Goal: Task Accomplishment & Management: Manage account settings

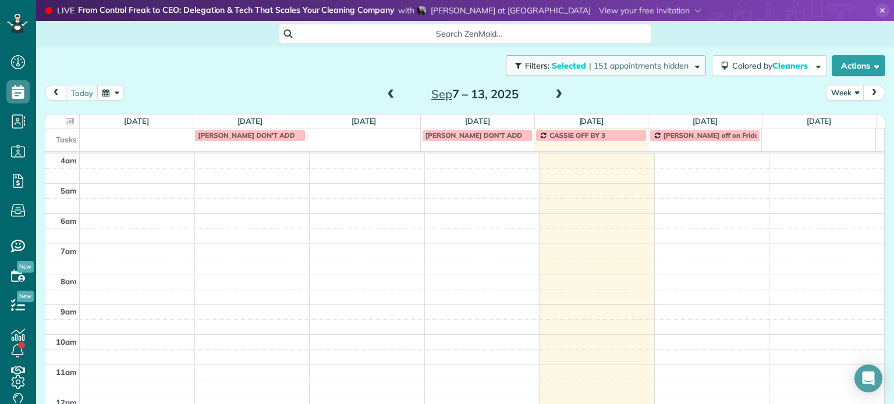
scroll to position [91, 0]
click at [659, 65] on span "| 151 appointments hidden" at bounding box center [639, 66] width 100 height 10
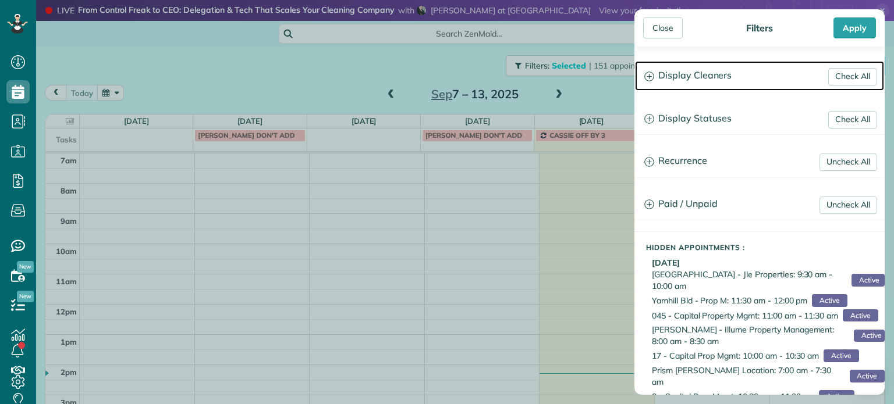
click at [696, 67] on h3 "Display Cleaners" at bounding box center [759, 76] width 249 height 30
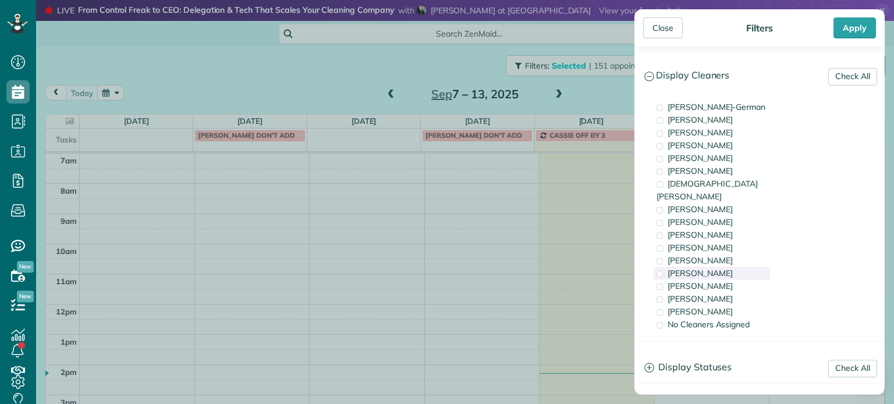
click at [722, 267] on div "[PERSON_NAME]" at bounding box center [712, 273] width 116 height 13
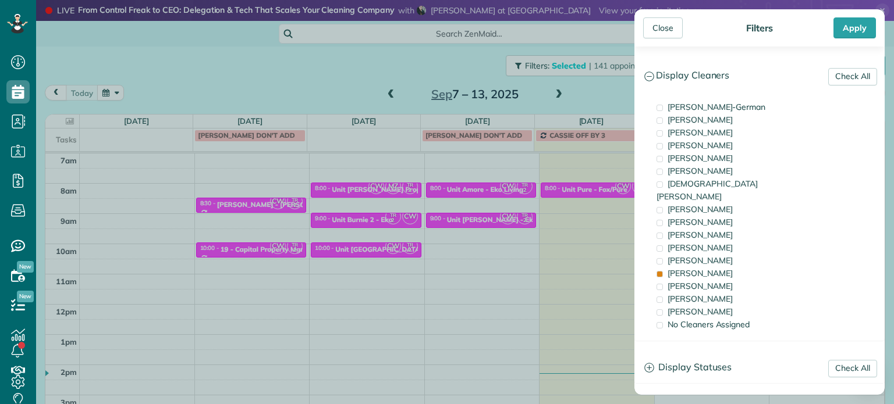
click at [554, 207] on div "Close Filters Apply Check All Display Cleaners [PERSON_NAME]-German [PERSON_NAM…" at bounding box center [447, 202] width 894 height 404
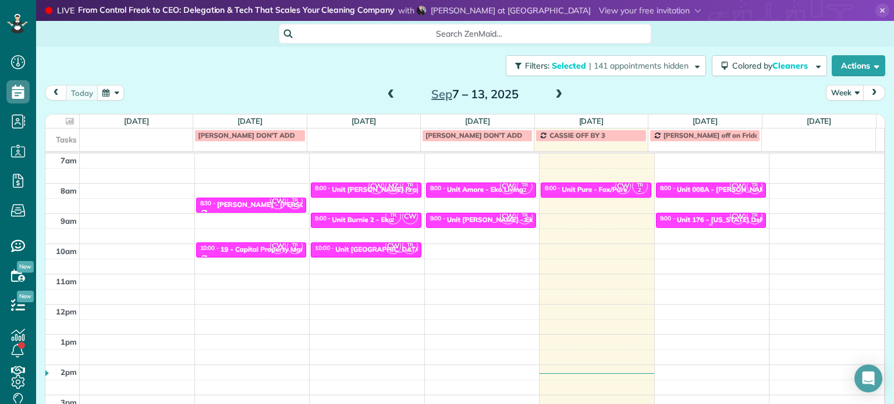
click at [679, 217] on div "Unit 176 - [US_STATE] Delta - Capital" at bounding box center [738, 220] width 122 height 8
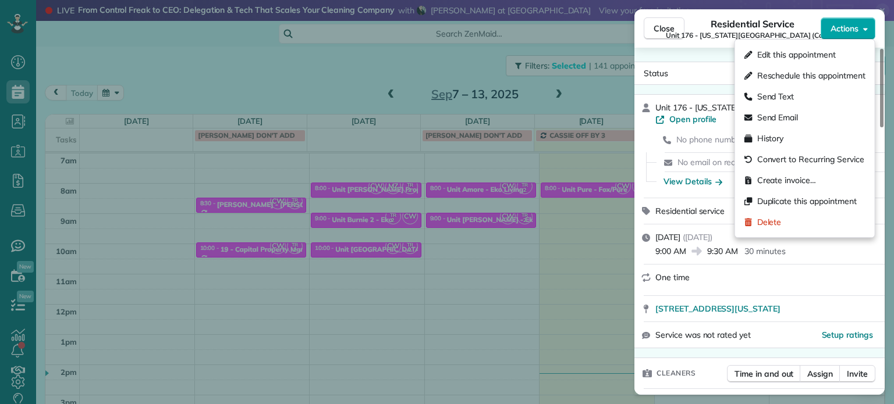
click at [849, 22] on button "Actions" at bounding box center [848, 28] width 55 height 22
click at [832, 51] on span "Edit this appointment" at bounding box center [796, 55] width 79 height 12
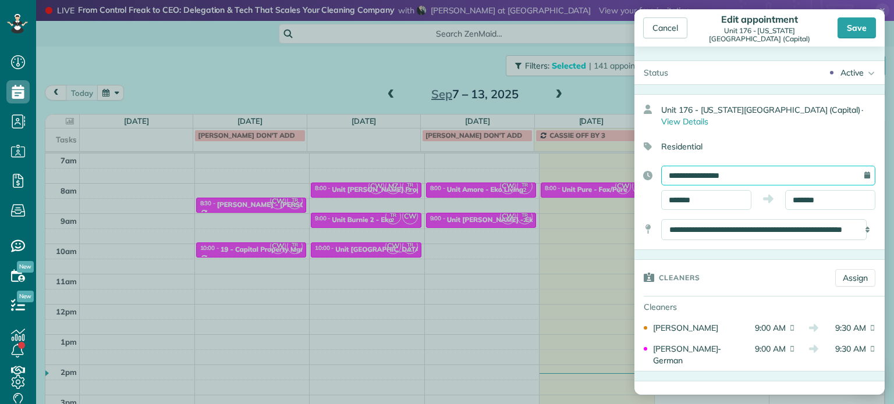
click at [756, 166] on input "**********" at bounding box center [768, 176] width 214 height 20
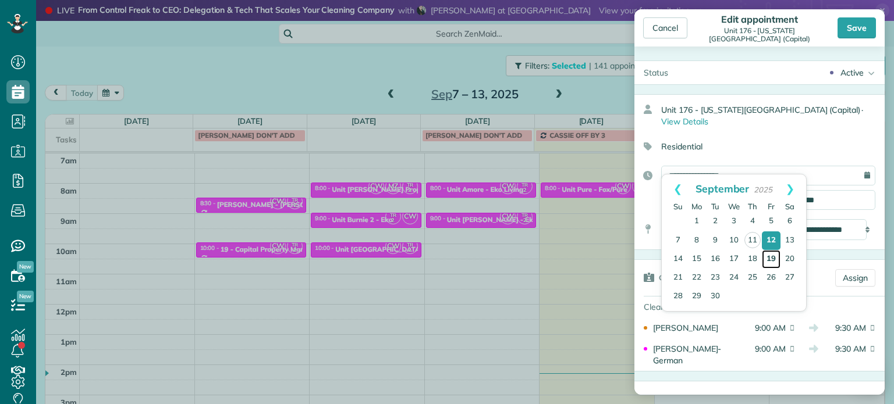
click at [772, 255] on link "19" at bounding box center [771, 259] width 19 height 19
type input "**********"
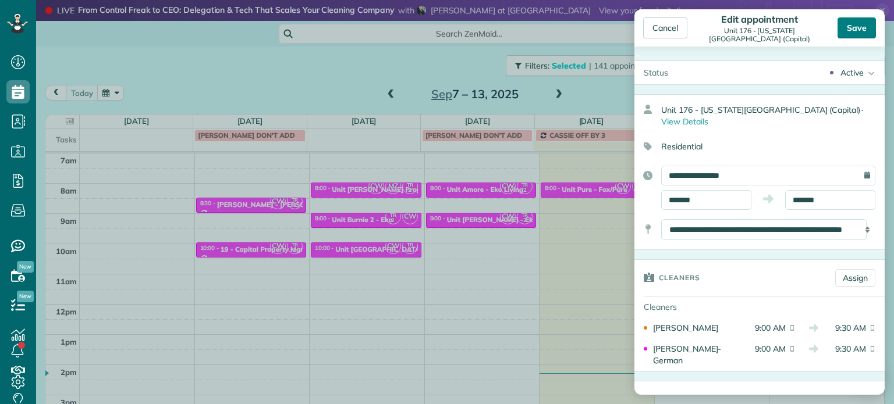
click at [860, 33] on div "Save" at bounding box center [856, 27] width 38 height 21
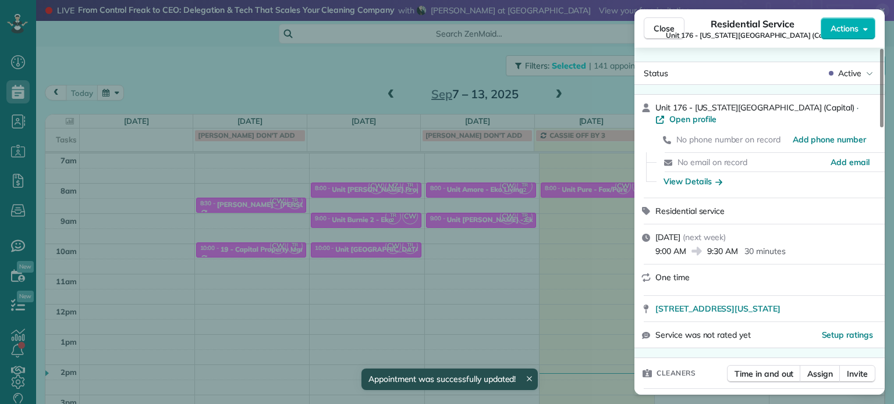
click at [601, 95] on div "Close Residential Service Unit 176 - [US_STATE][GEOGRAPHIC_DATA] (Capital) Acti…" at bounding box center [447, 202] width 894 height 404
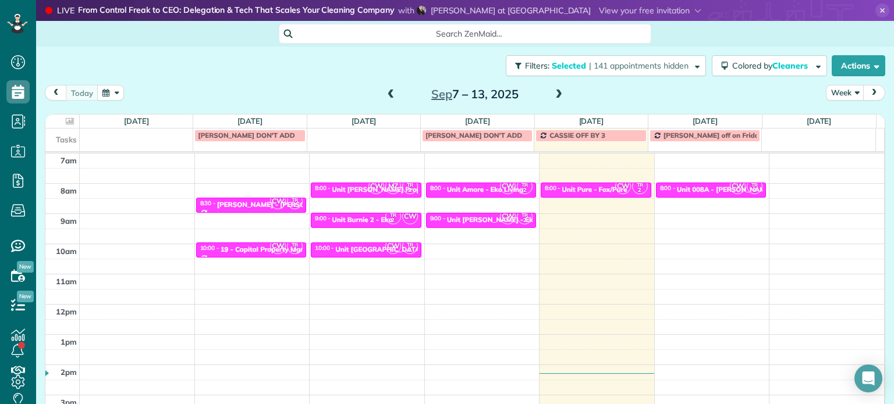
click at [552, 93] on span at bounding box center [558, 95] width 13 height 10
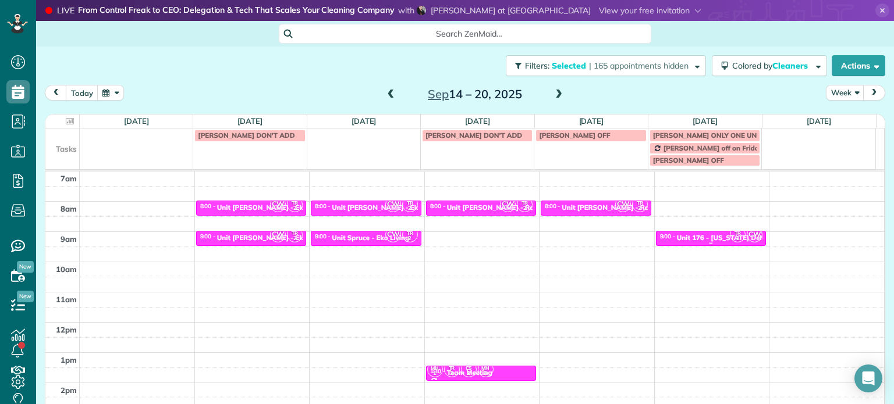
click at [694, 238] on div "Unit 176 - [US_STATE] Delta - Capital" at bounding box center [738, 238] width 122 height 8
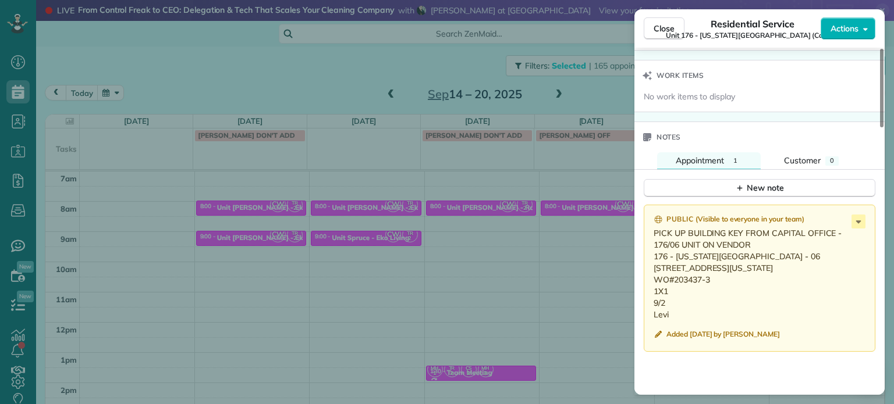
scroll to position [933, 0]
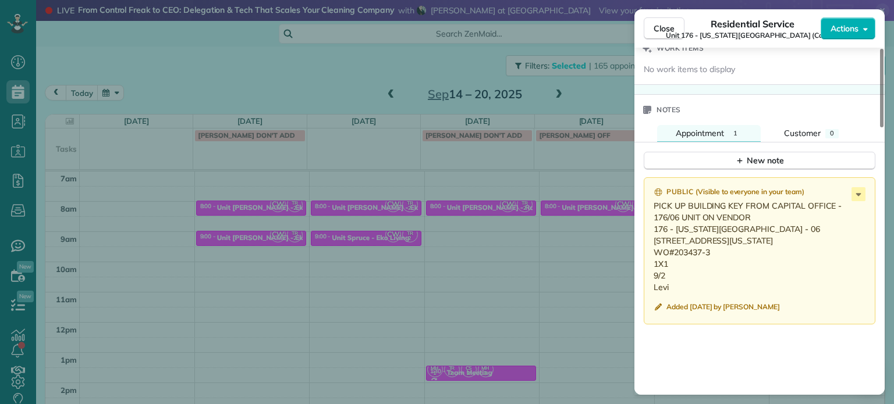
click at [601, 88] on div "Close Residential Service Unit 176 - [US_STATE][GEOGRAPHIC_DATA] (Capital) Acti…" at bounding box center [447, 202] width 894 height 404
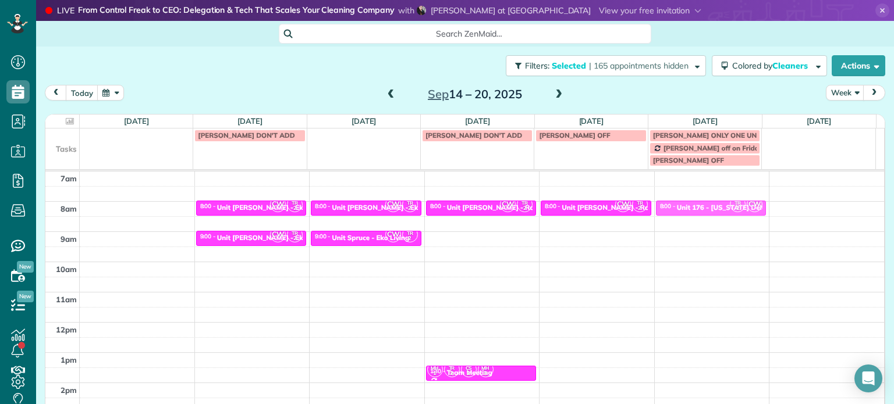
drag, startPoint x: 691, startPoint y: 235, endPoint x: 699, endPoint y: 207, distance: 29.1
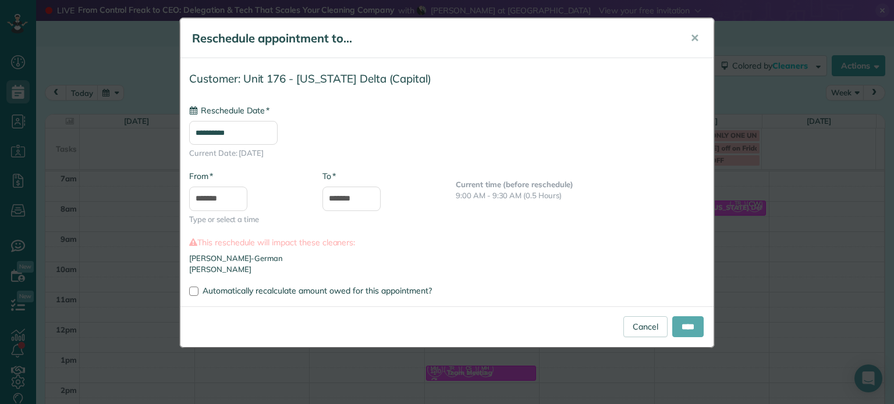
type input "**********"
click at [675, 328] on input "****" at bounding box center [687, 327] width 31 height 21
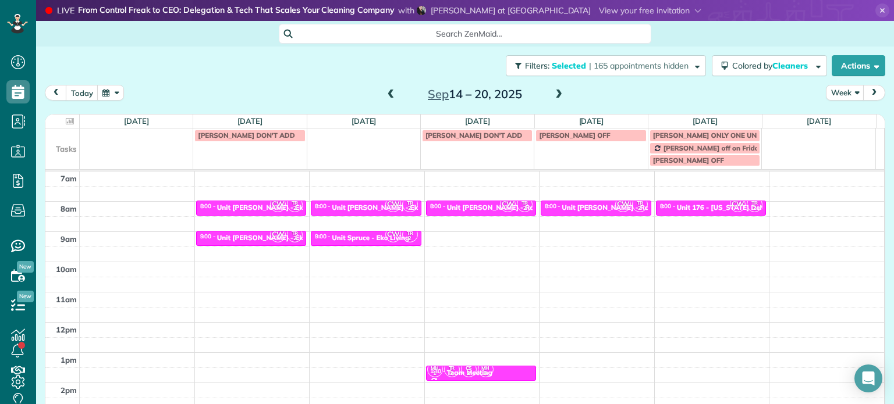
click at [388, 90] on span at bounding box center [391, 95] width 13 height 10
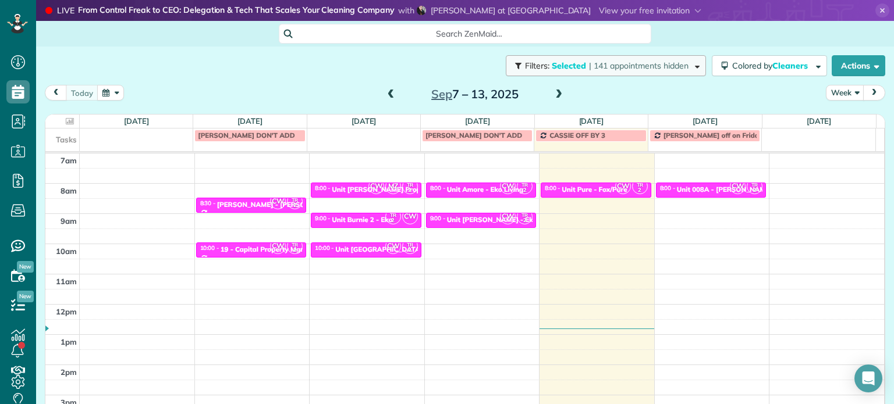
click at [558, 66] on span "Selected" at bounding box center [569, 66] width 35 height 10
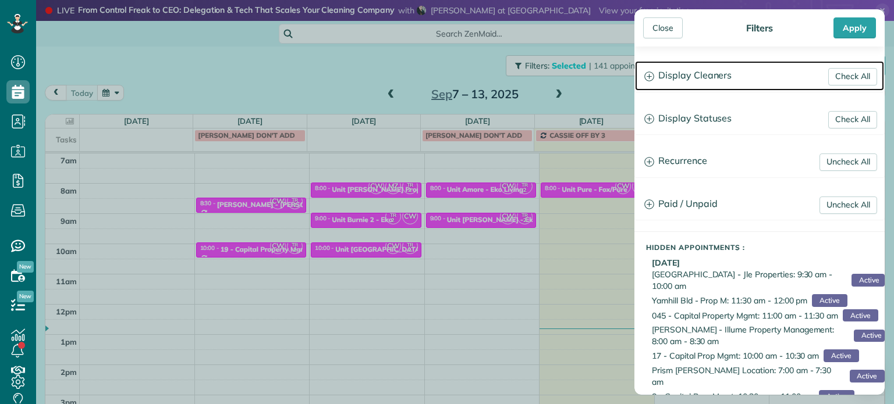
click at [696, 77] on h3 "Display Cleaners" at bounding box center [759, 76] width 249 height 30
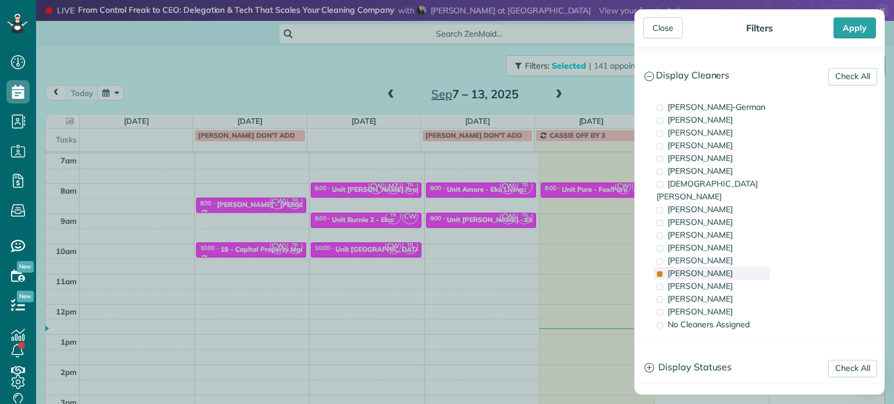
click at [704, 268] on span "[PERSON_NAME]" at bounding box center [700, 273] width 65 height 10
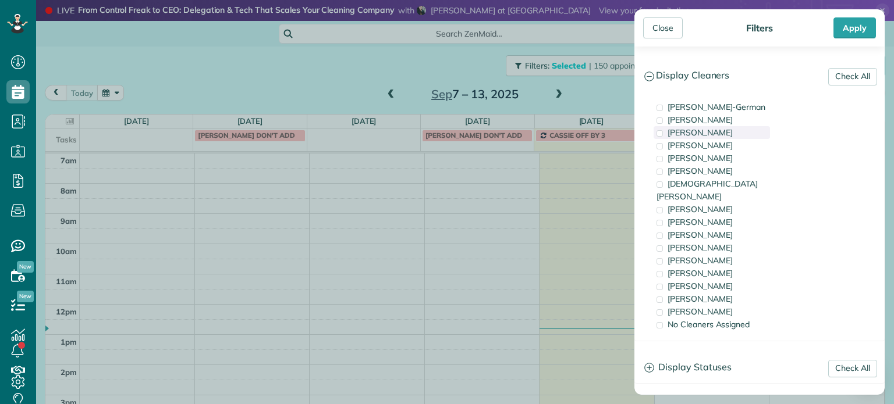
click at [723, 133] on span "[PERSON_NAME]" at bounding box center [700, 132] width 65 height 10
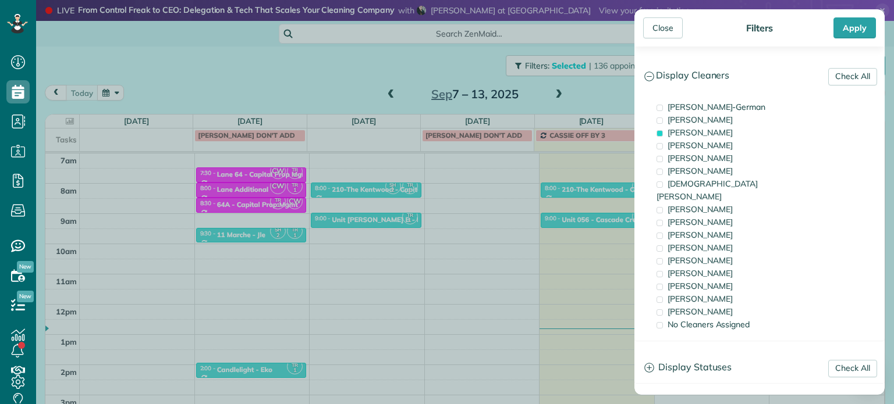
click at [614, 185] on div "Close Filters Apply Check All Display Cleaners [PERSON_NAME]-German [PERSON_NAM…" at bounding box center [447, 202] width 894 height 404
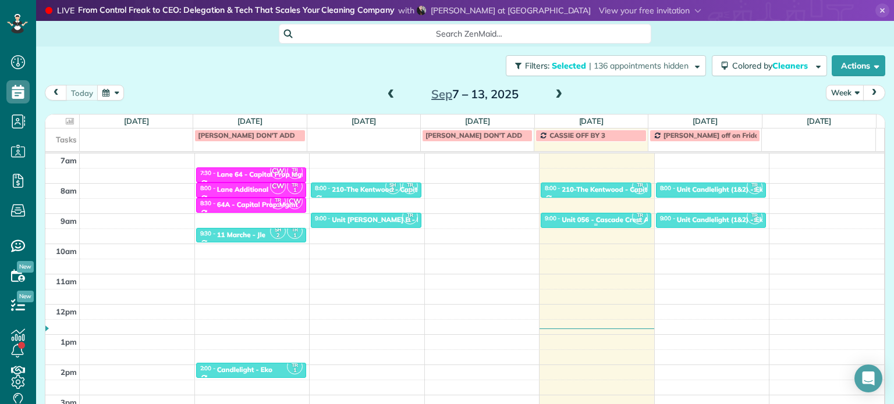
click at [603, 218] on div "Unit 056 - Cascade Crest Apartments - Capital" at bounding box center [637, 220] width 151 height 8
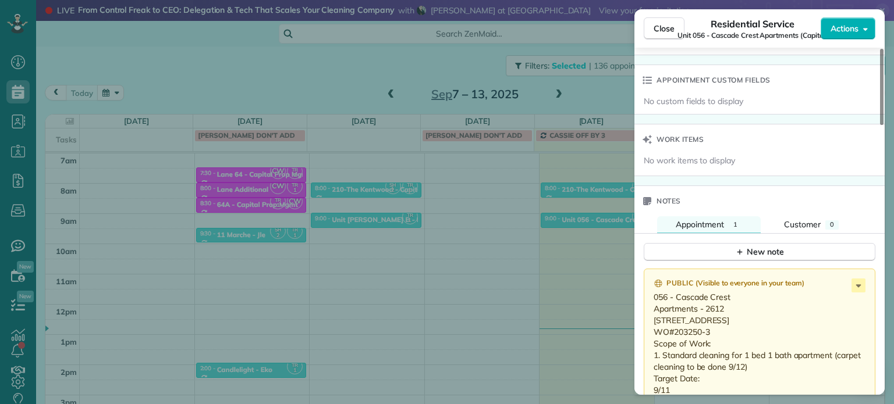
scroll to position [880, 0]
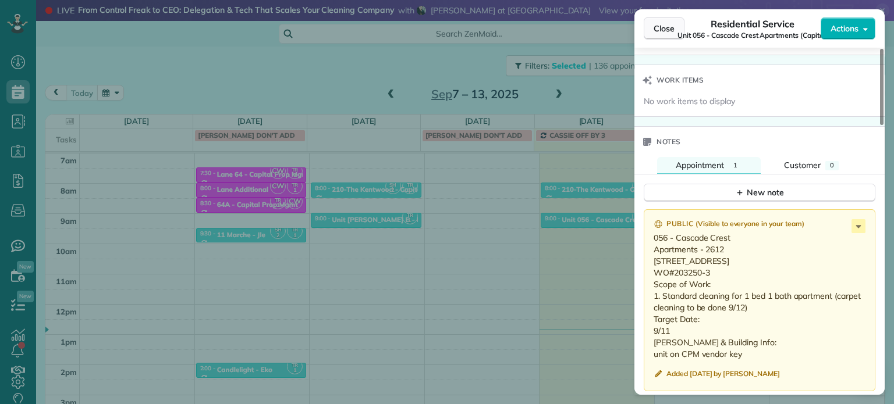
click at [665, 31] on span "Close" at bounding box center [664, 29] width 21 height 12
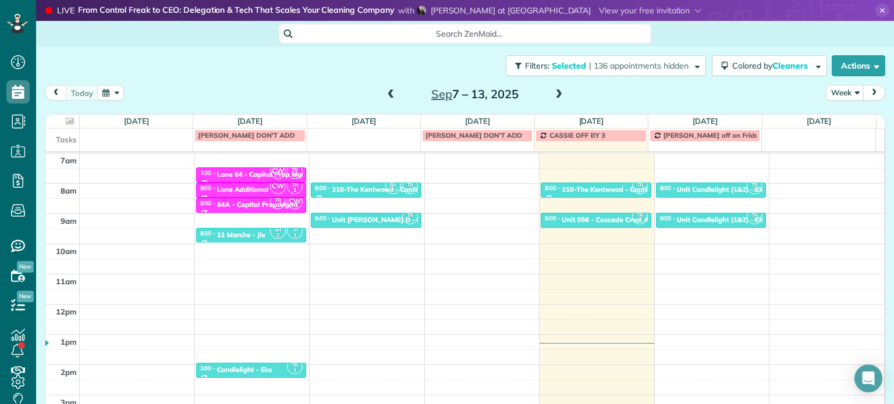
click at [556, 98] on span at bounding box center [558, 95] width 13 height 10
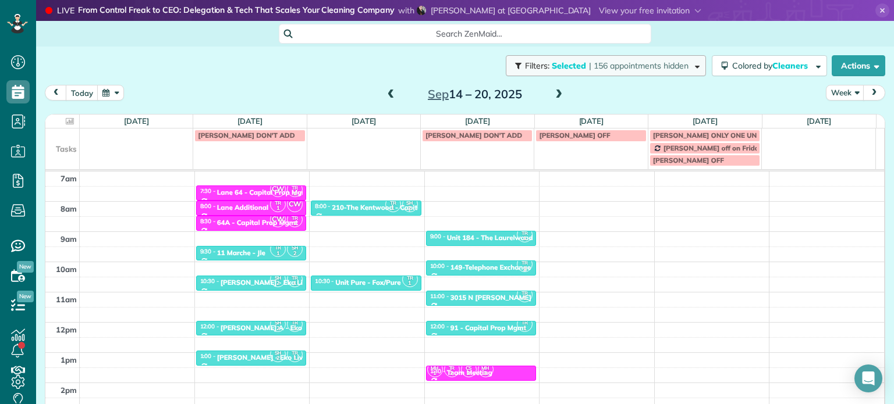
click at [611, 73] on button "Filters: Selected | 156 appointments hidden" at bounding box center [606, 65] width 200 height 21
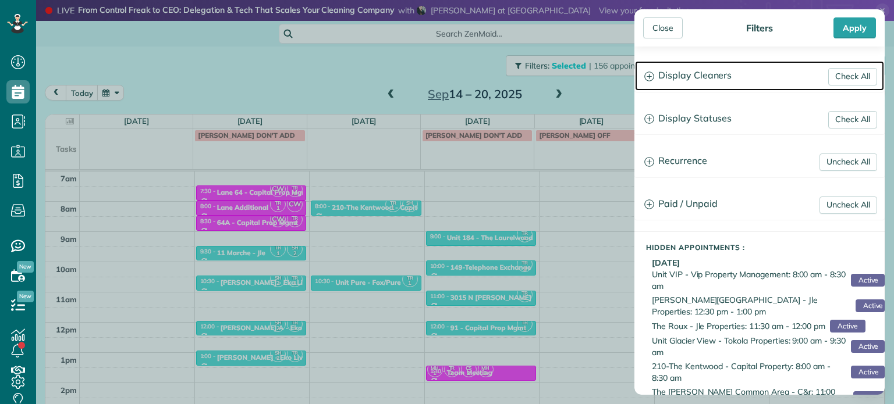
click at [670, 79] on h3 "Display Cleaners" at bounding box center [759, 76] width 249 height 30
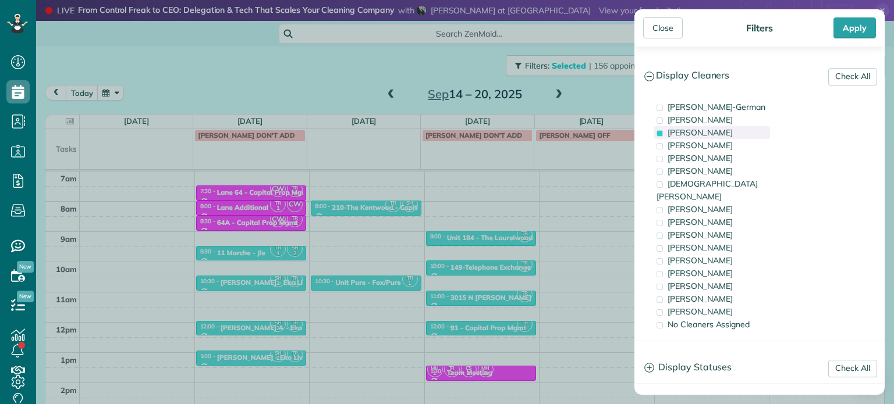
click at [687, 133] on span "[PERSON_NAME]" at bounding box center [700, 132] width 65 height 10
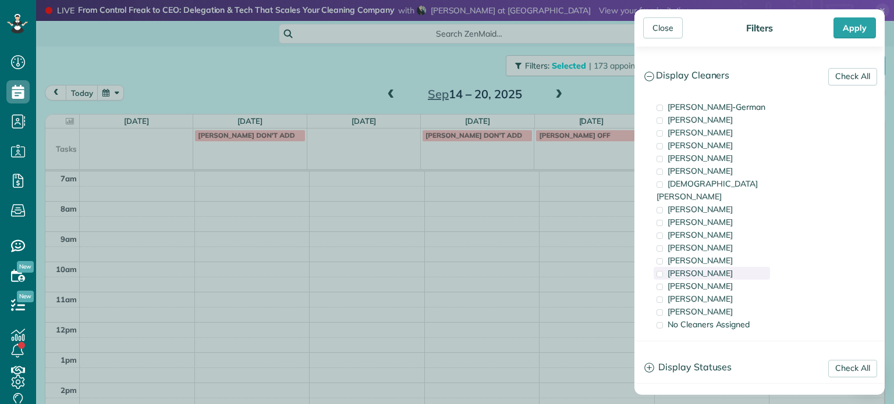
click at [715, 267] on div "[PERSON_NAME]" at bounding box center [712, 273] width 116 height 13
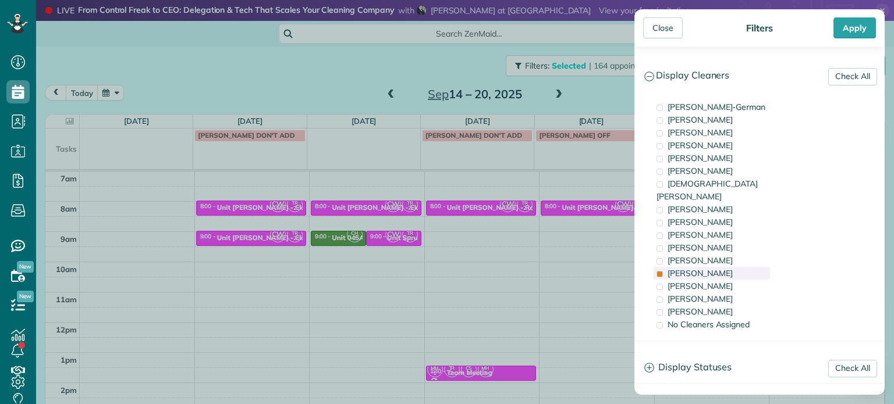
click at [715, 267] on div "[PERSON_NAME]" at bounding box center [712, 273] width 116 height 13
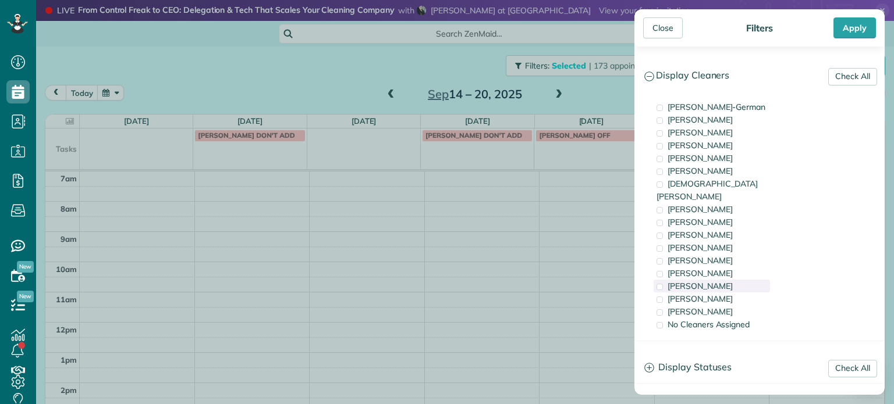
click at [715, 281] on span "[PERSON_NAME]" at bounding box center [700, 286] width 65 height 10
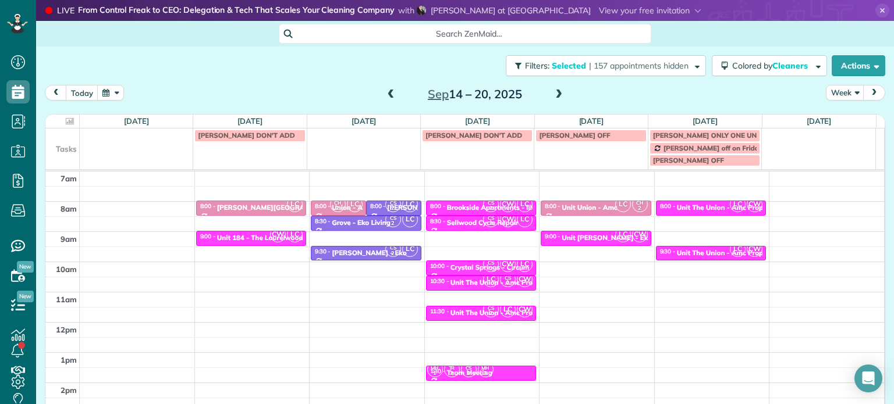
click at [439, 304] on div "Close Filters Apply Check All Display Cleaners [PERSON_NAME]-German [PERSON_NAM…" at bounding box center [447, 202] width 894 height 404
click at [462, 311] on div "Unit The Union - Amc Property" at bounding box center [500, 313] width 100 height 8
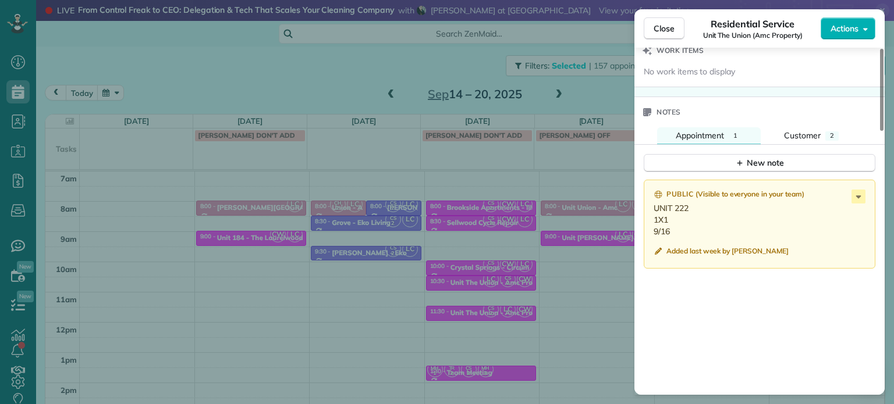
scroll to position [1003, 0]
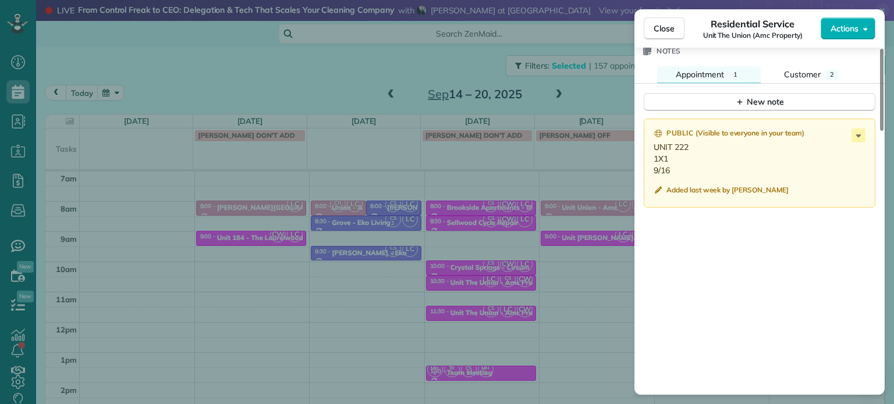
click at [445, 261] on div "Close Residential Service Unit The Union (Amc Property) Actions Status Active U…" at bounding box center [447, 202] width 894 height 404
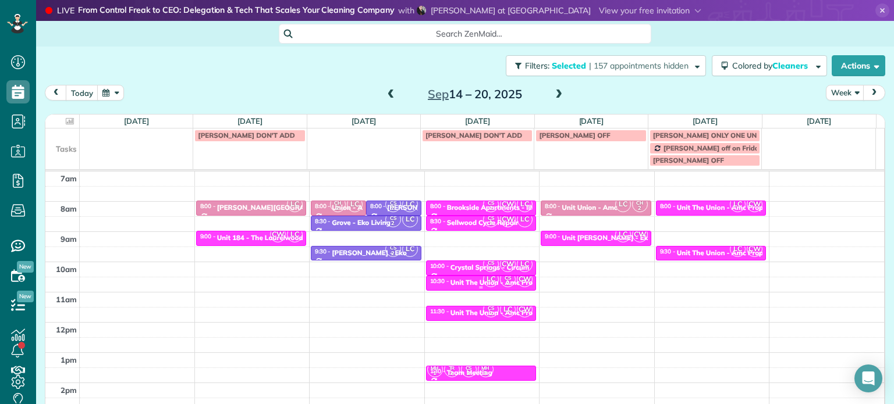
click at [468, 283] on div "Unit The Union - Amc Property" at bounding box center [500, 283] width 100 height 8
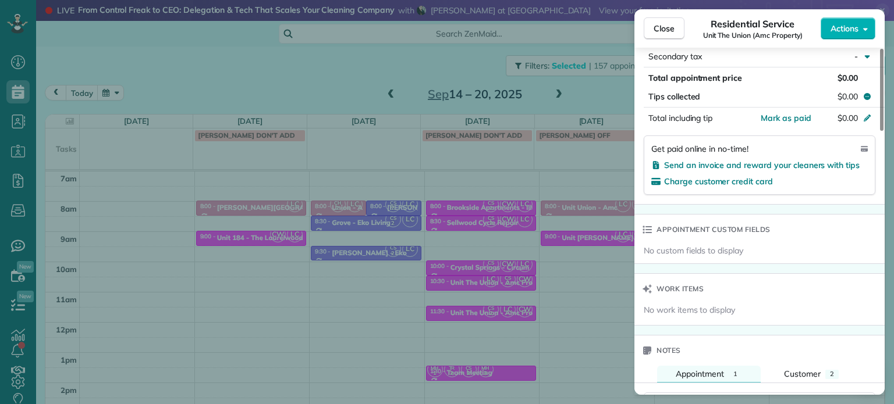
scroll to position [822, 0]
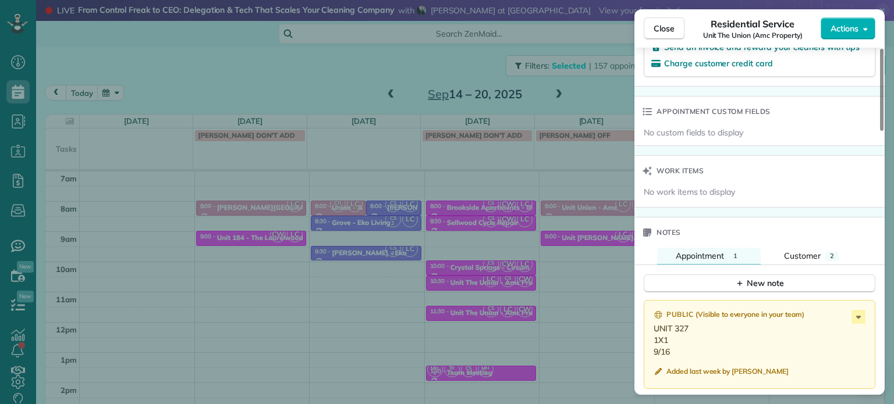
click at [563, 299] on div "Close Residential Service Unit The Union (Amc Property) Actions Status Active U…" at bounding box center [447, 202] width 894 height 404
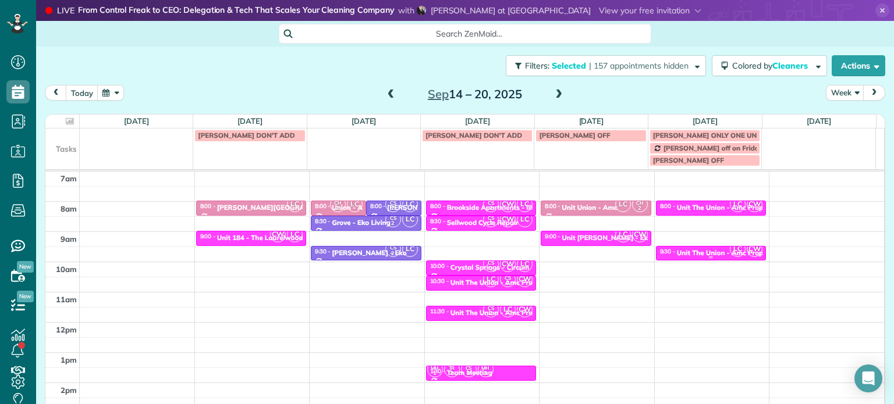
click at [677, 253] on div "Unit The Union - Amc Property" at bounding box center [727, 253] width 100 height 8
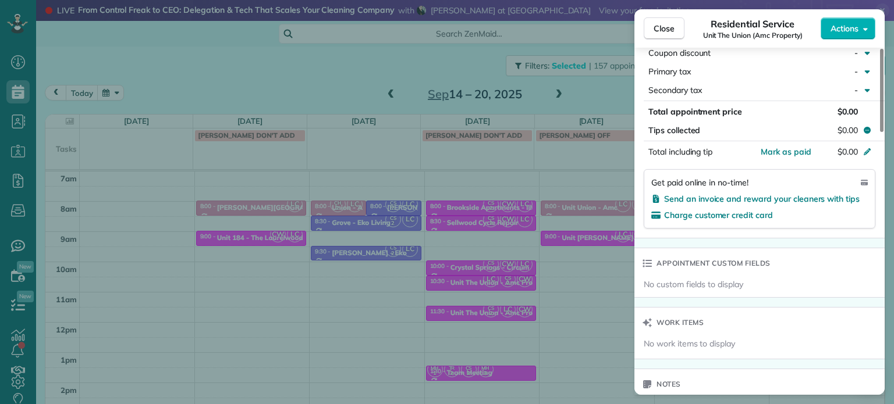
scroll to position [825, 0]
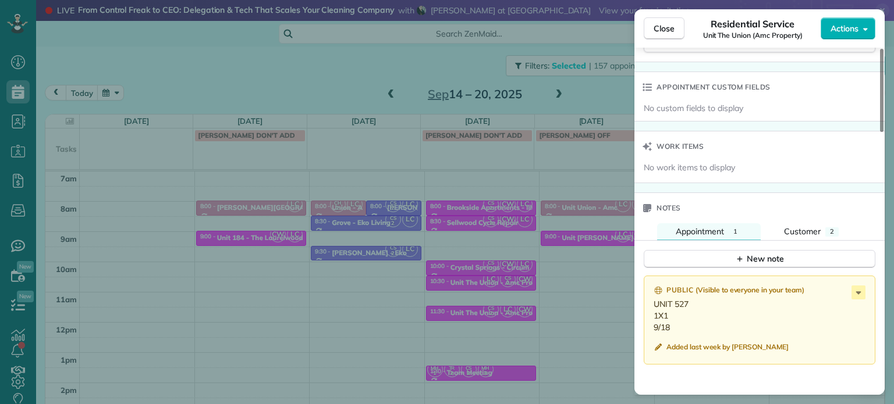
click at [555, 290] on div "Close Residential Service Unit The Union (Amc Property) Actions Status Active U…" at bounding box center [447, 202] width 894 height 404
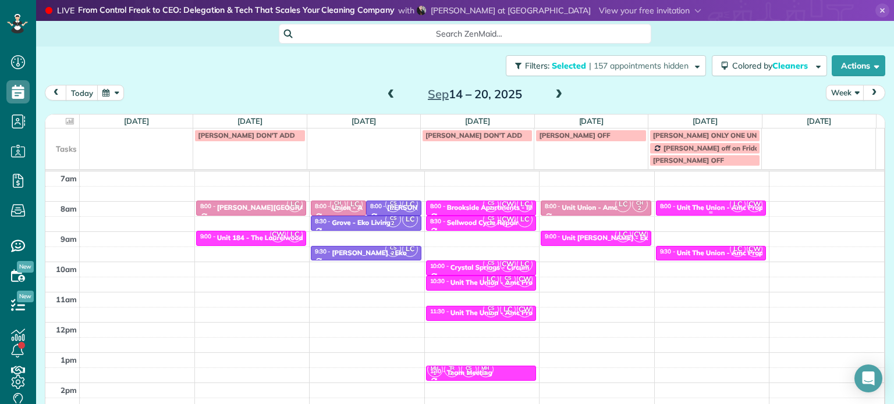
click at [679, 211] on div at bounding box center [710, 213] width 109 height 5
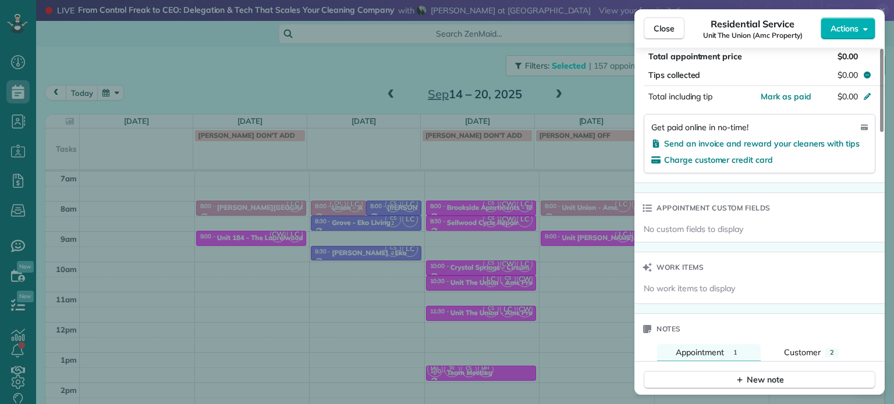
scroll to position [822, 0]
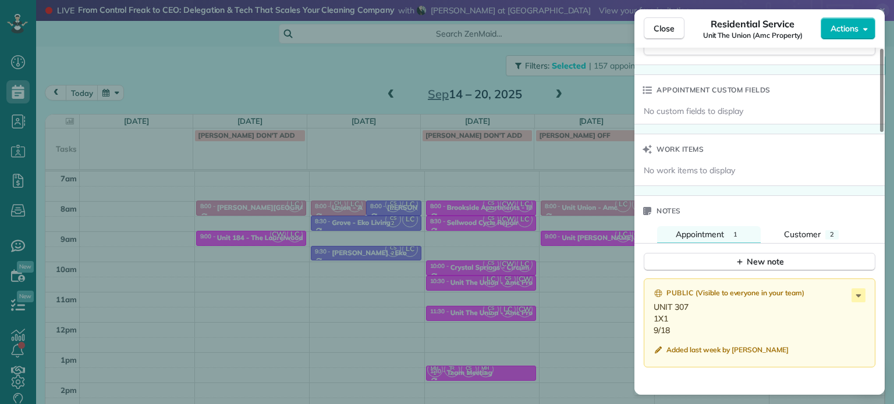
click at [577, 275] on div "Close Residential Service Unit The Union (Amc Property) Actions Status Active U…" at bounding box center [447, 202] width 894 height 404
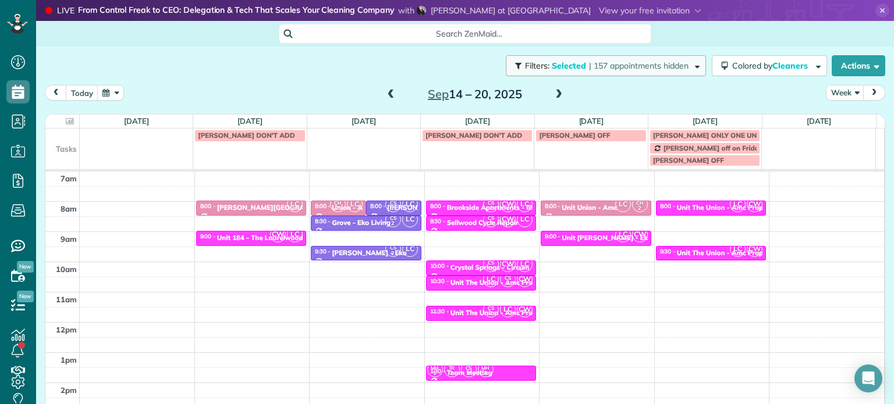
click at [596, 72] on button "Filters: Selected | 157 appointments hidden" at bounding box center [606, 65] width 200 height 21
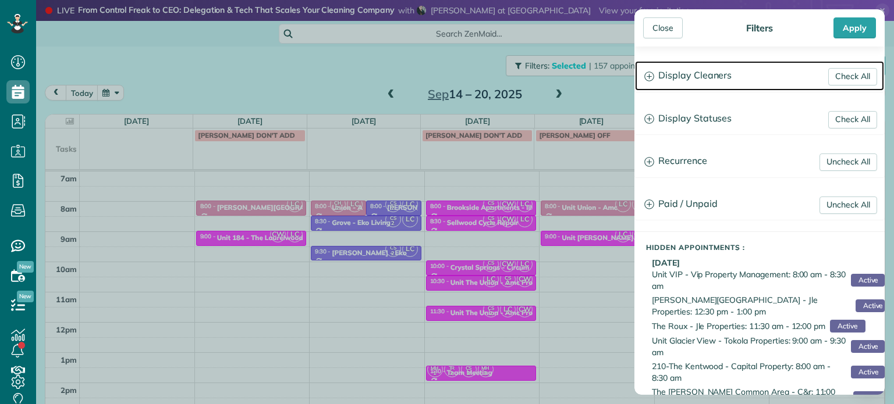
click at [669, 74] on h3 "Display Cleaners" at bounding box center [759, 76] width 249 height 30
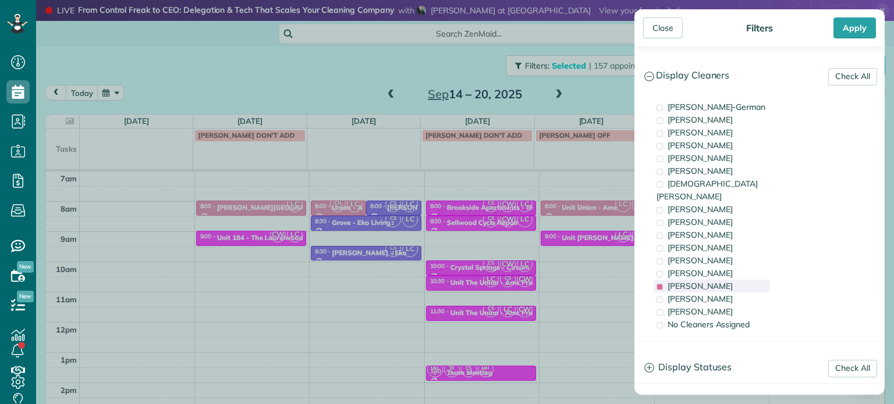
click at [709, 281] on span "[PERSON_NAME]" at bounding box center [700, 286] width 65 height 10
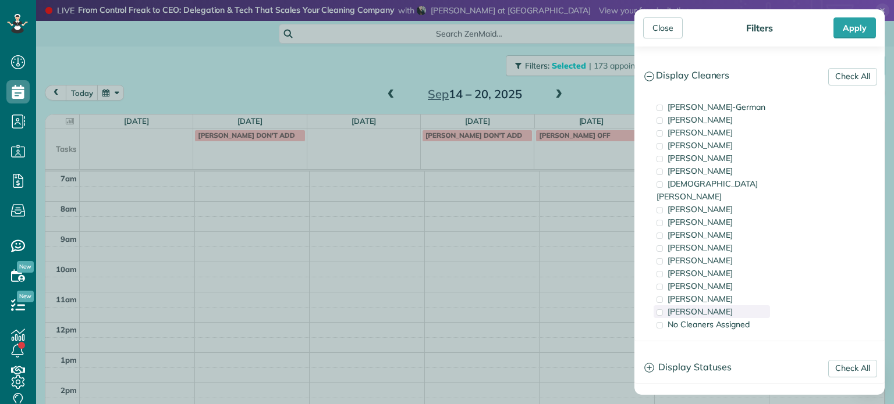
click at [715, 307] on span "[PERSON_NAME]" at bounding box center [700, 312] width 65 height 10
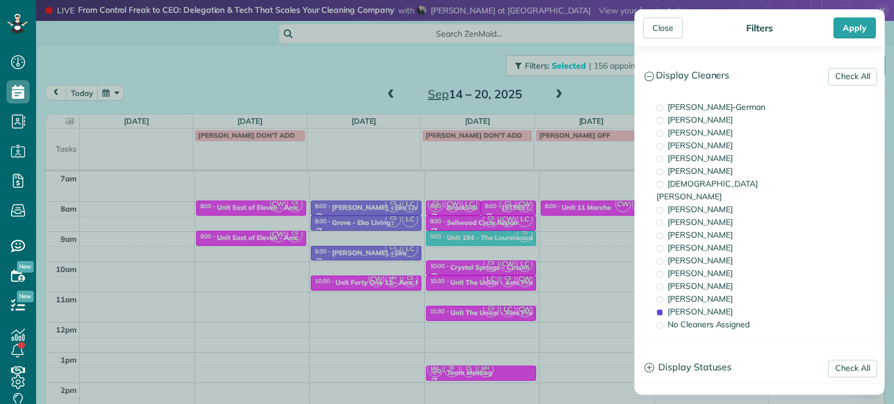
click at [576, 289] on div "Close Filters Apply Check All Display Cleaners [PERSON_NAME]-German [PERSON_NAM…" at bounding box center [447, 202] width 894 height 404
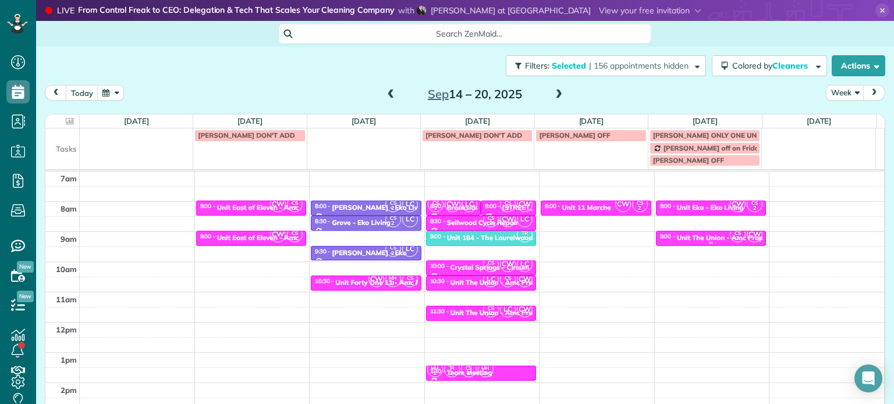
click at [688, 235] on div "Unit The Union - Amc Property" at bounding box center [727, 238] width 100 height 8
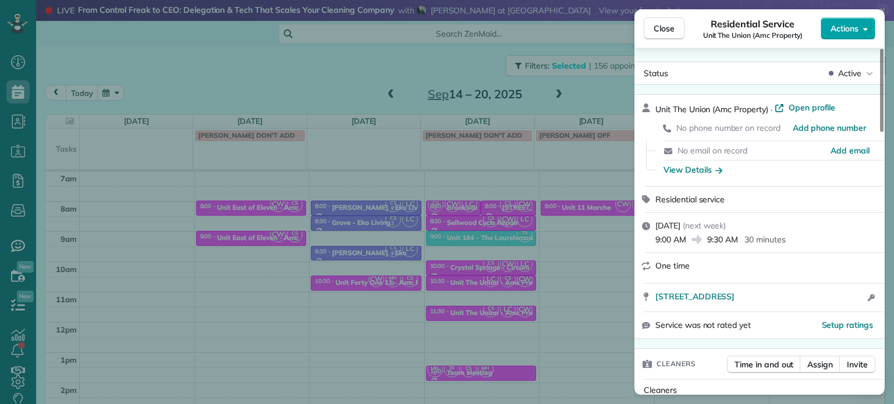
click at [852, 33] on span "Actions" at bounding box center [844, 29] width 28 height 12
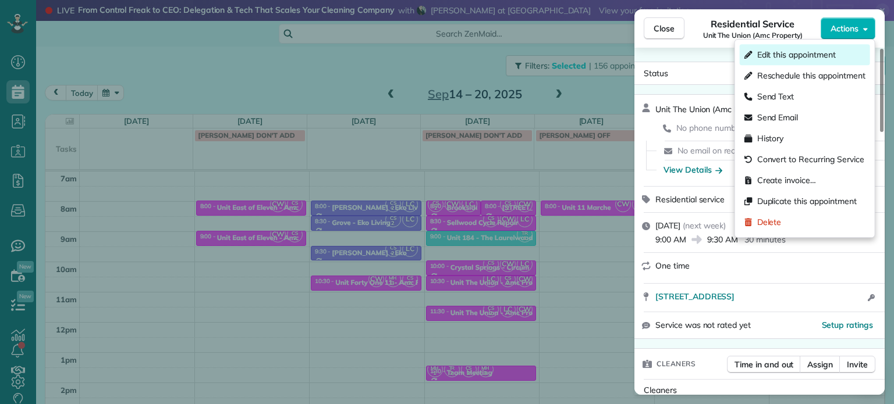
click at [826, 55] on span "Edit this appointment" at bounding box center [796, 55] width 79 height 12
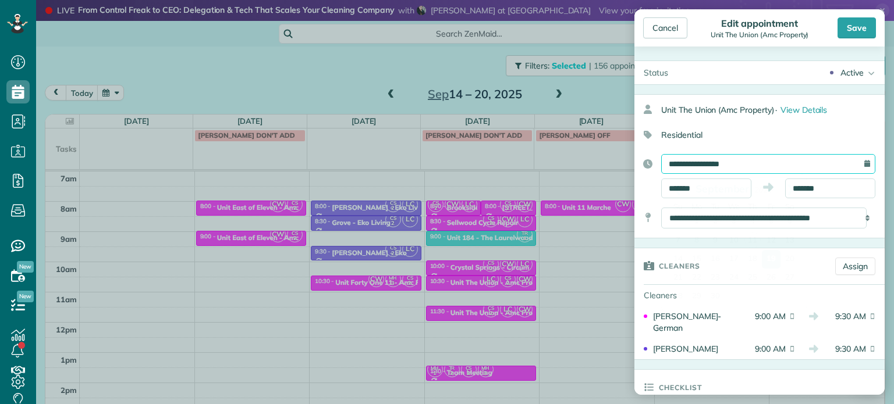
click at [715, 155] on input "**********" at bounding box center [768, 164] width 214 height 20
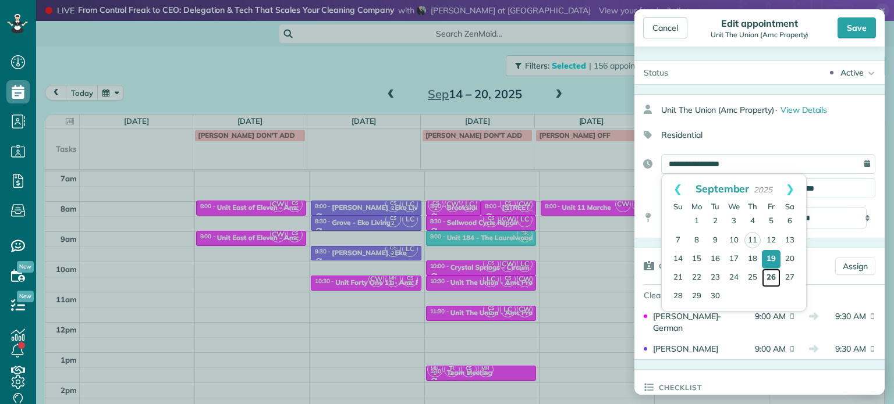
click at [764, 280] on link "26" at bounding box center [771, 278] width 19 height 19
type input "**********"
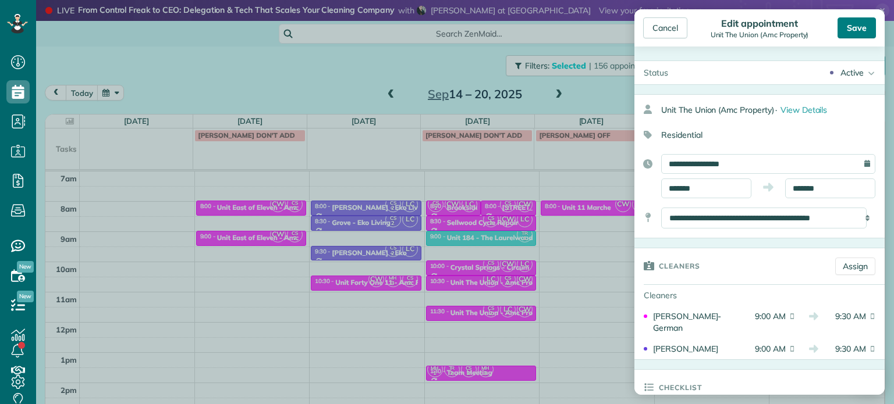
click at [860, 24] on div "Save" at bounding box center [856, 27] width 38 height 21
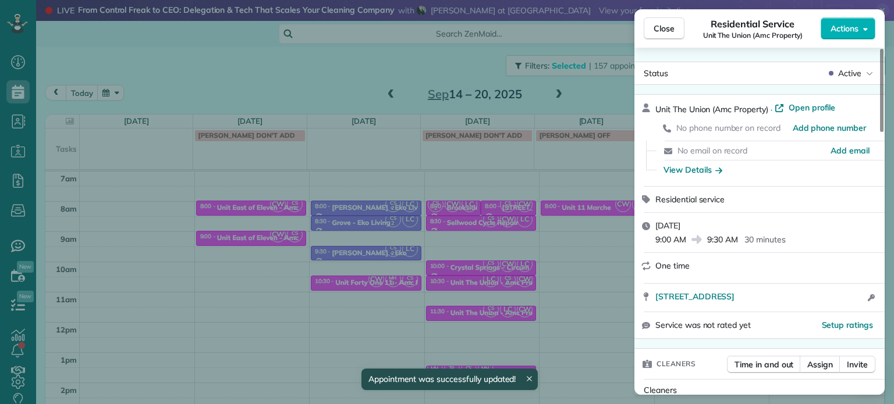
click at [588, 91] on div "Close Residential Service Unit The Union (Amc Property) Actions Status Active U…" at bounding box center [447, 202] width 894 height 404
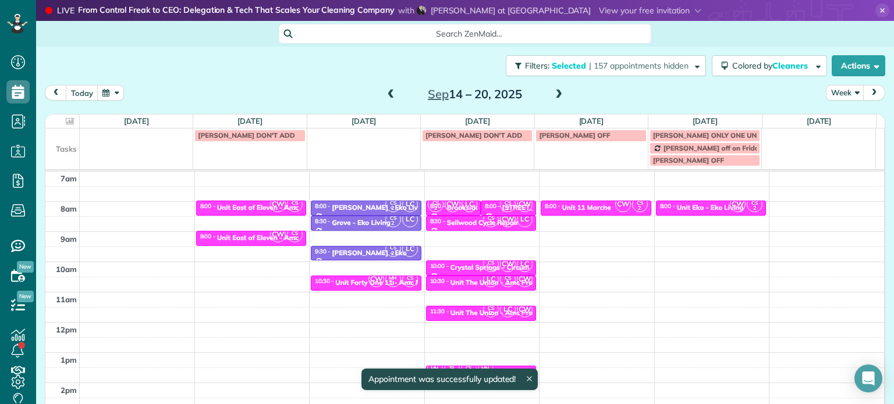
click at [552, 91] on span at bounding box center [558, 95] width 13 height 10
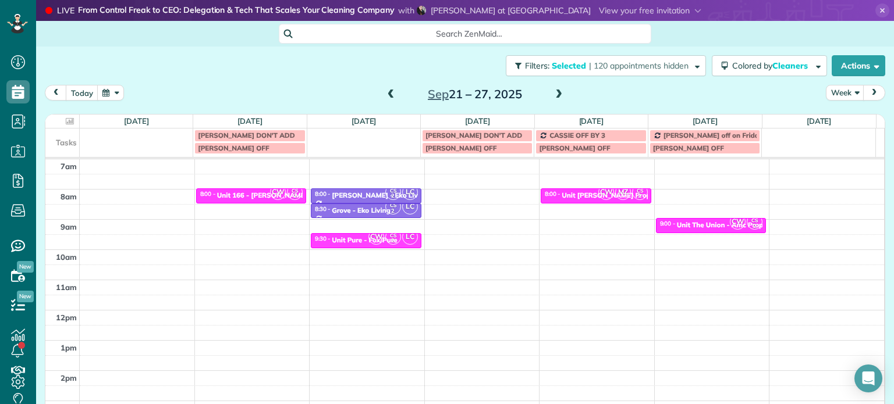
click at [387, 93] on span at bounding box center [391, 95] width 13 height 10
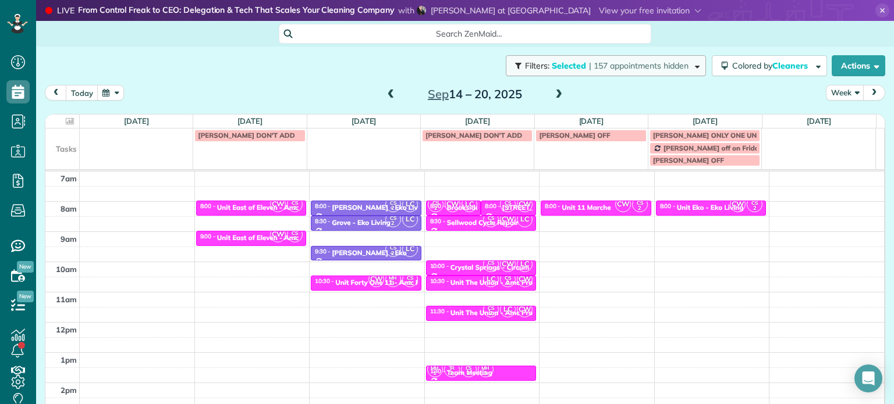
click at [626, 71] on button "Filters: Selected | 157 appointments hidden" at bounding box center [606, 65] width 200 height 21
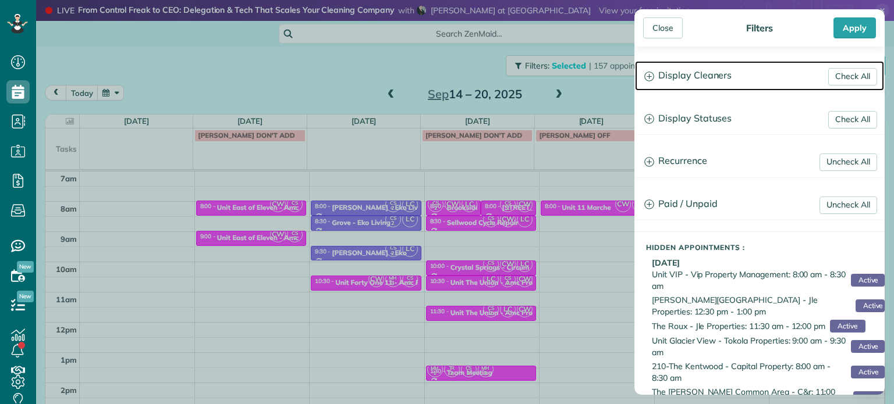
click at [703, 74] on h3 "Display Cleaners" at bounding box center [759, 76] width 249 height 30
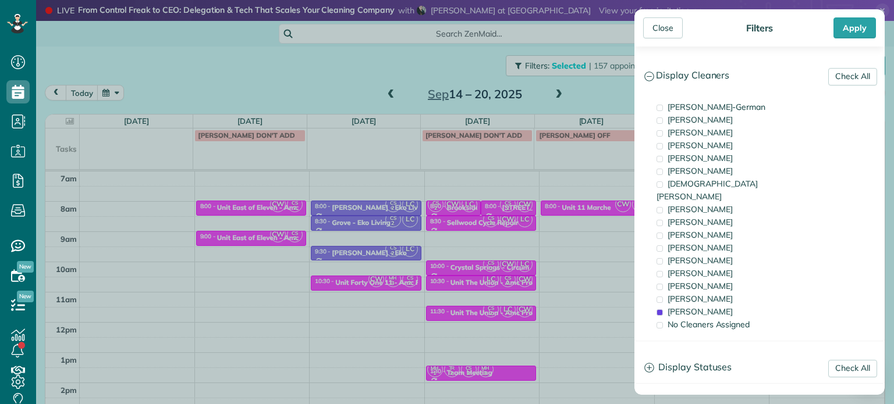
click at [229, 72] on div "Close Filters Apply Check All Display Cleaners [PERSON_NAME]-German [PERSON_NAM…" at bounding box center [447, 202] width 894 height 404
